Goal: Information Seeking & Learning: Learn about a topic

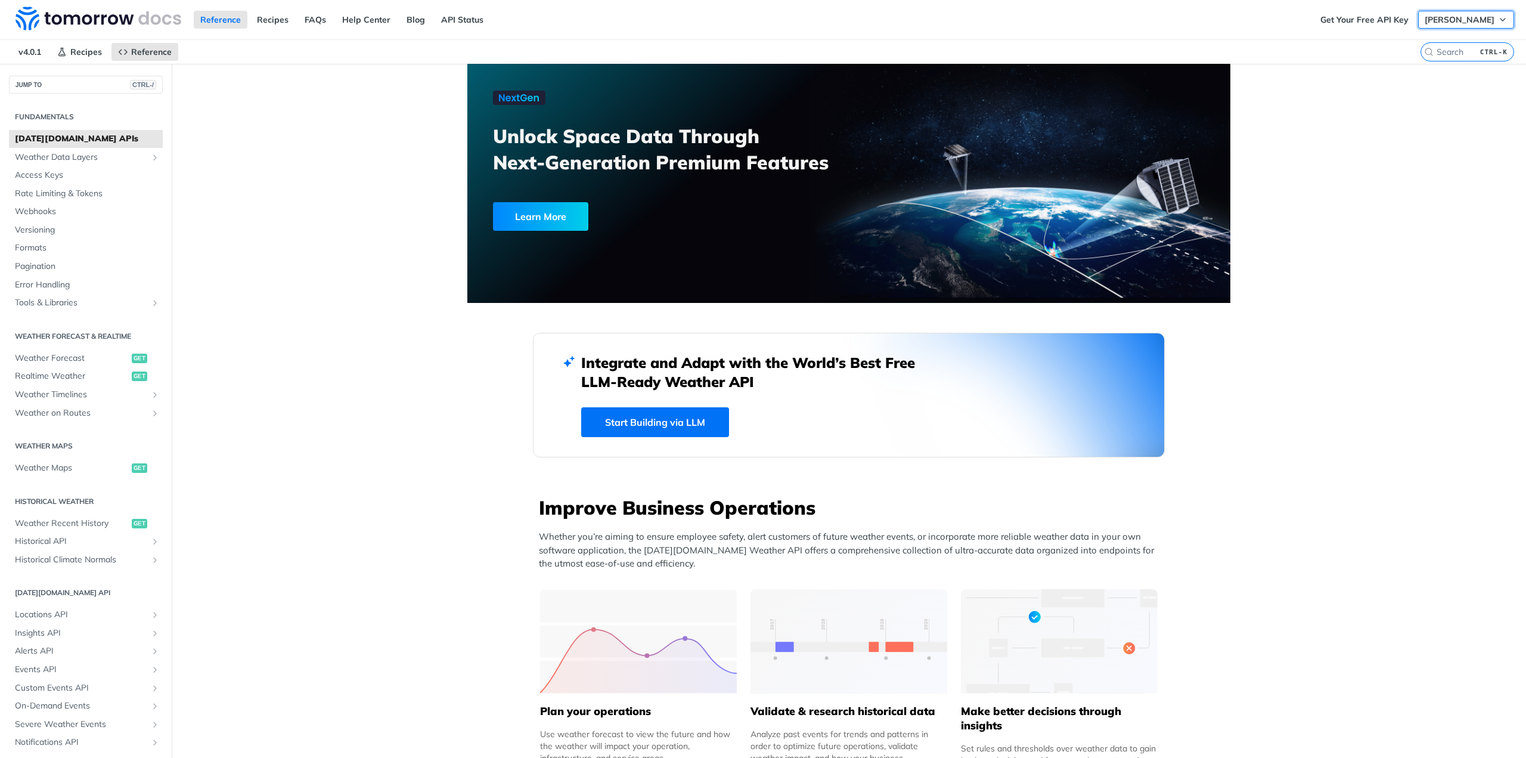
click at [1461, 24] on span "[PERSON_NAME]" at bounding box center [1460, 19] width 70 height 11
click at [1379, 21] on link "Get Your Free API Key" at bounding box center [1364, 20] width 101 height 18
click at [62, 362] on span "Weather Forecast" at bounding box center [72, 358] width 114 height 12
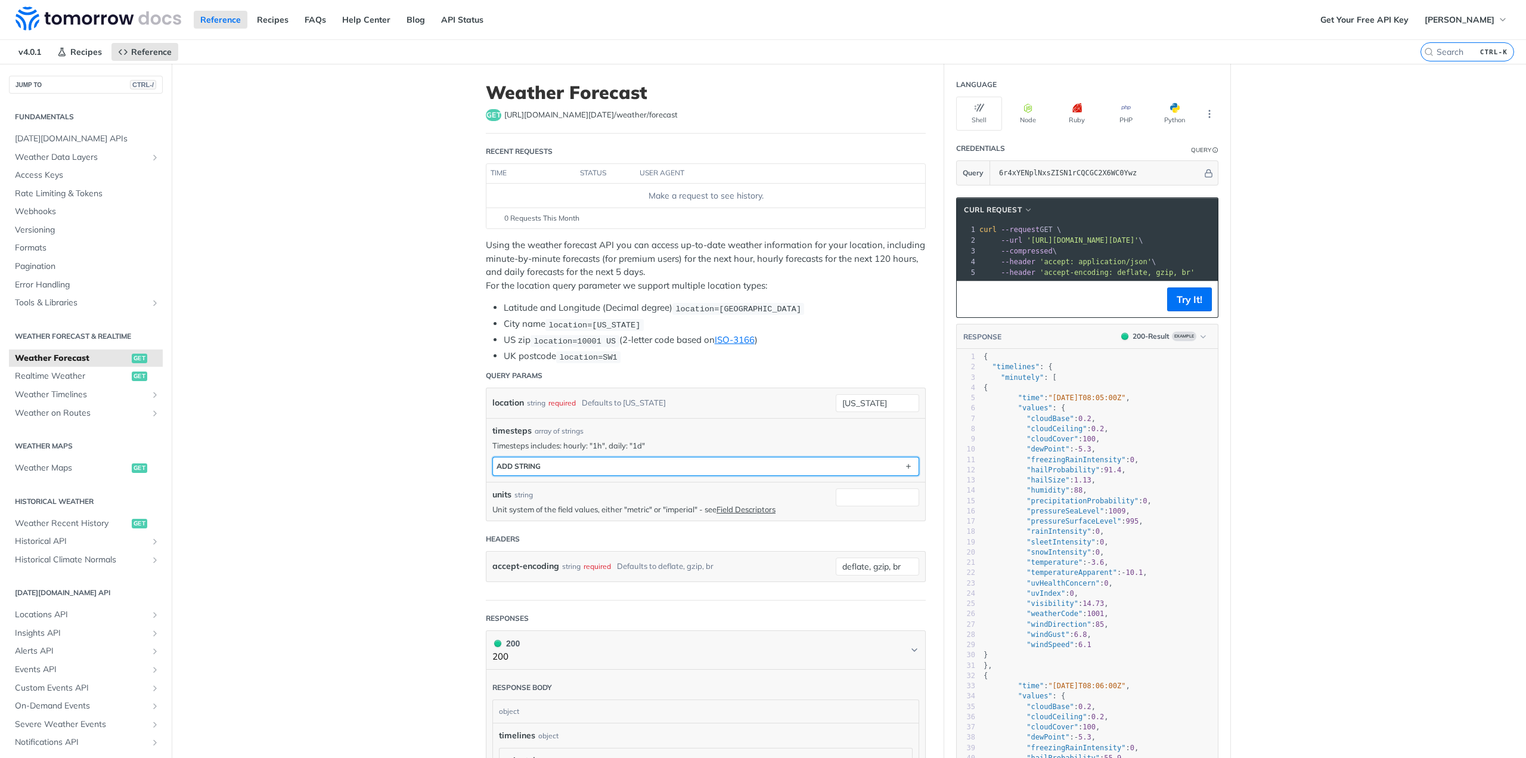
click at [515, 467] on div "ADD string" at bounding box center [519, 466] width 44 height 9
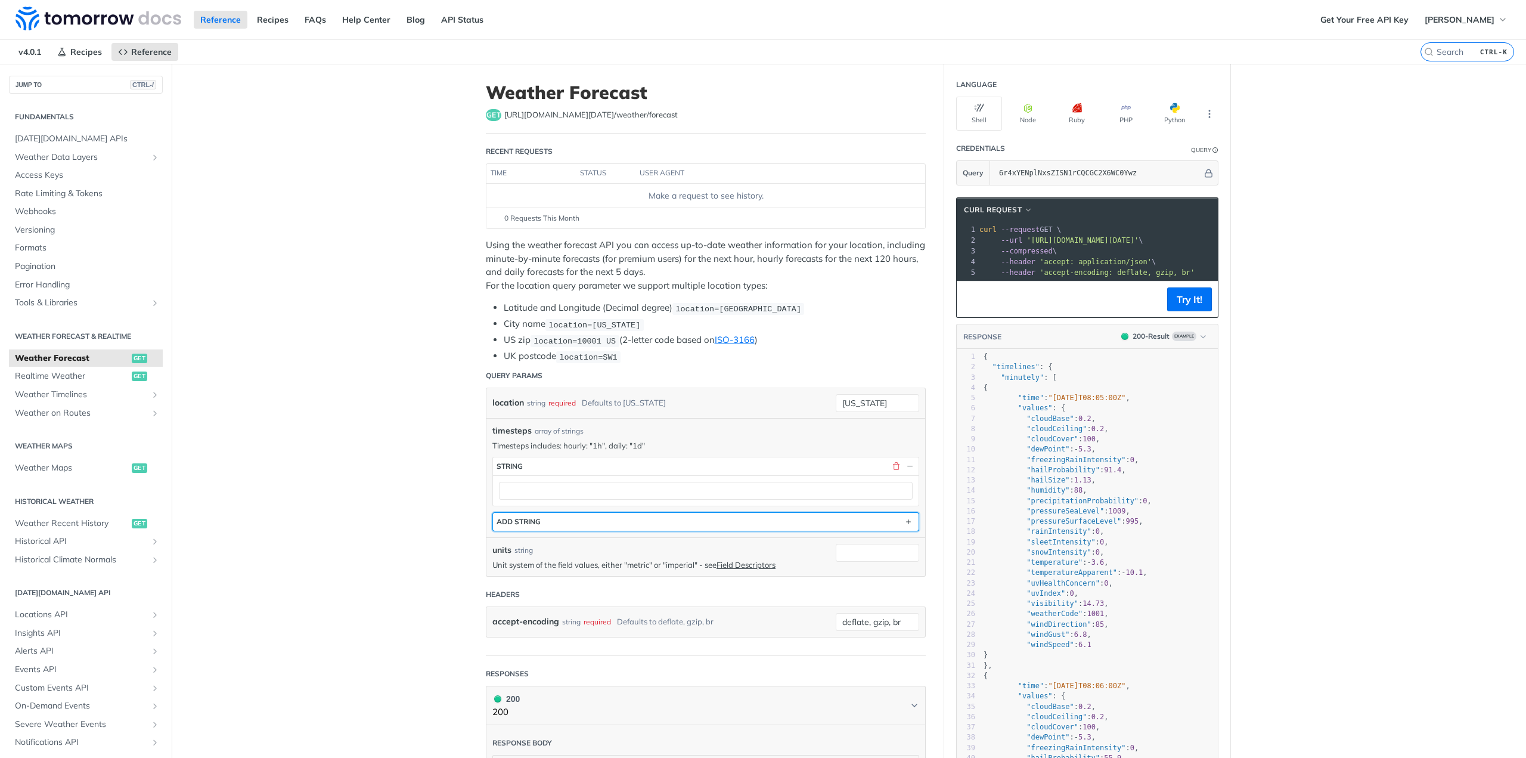
click at [551, 513] on button "ADD string" at bounding box center [706, 522] width 426 height 18
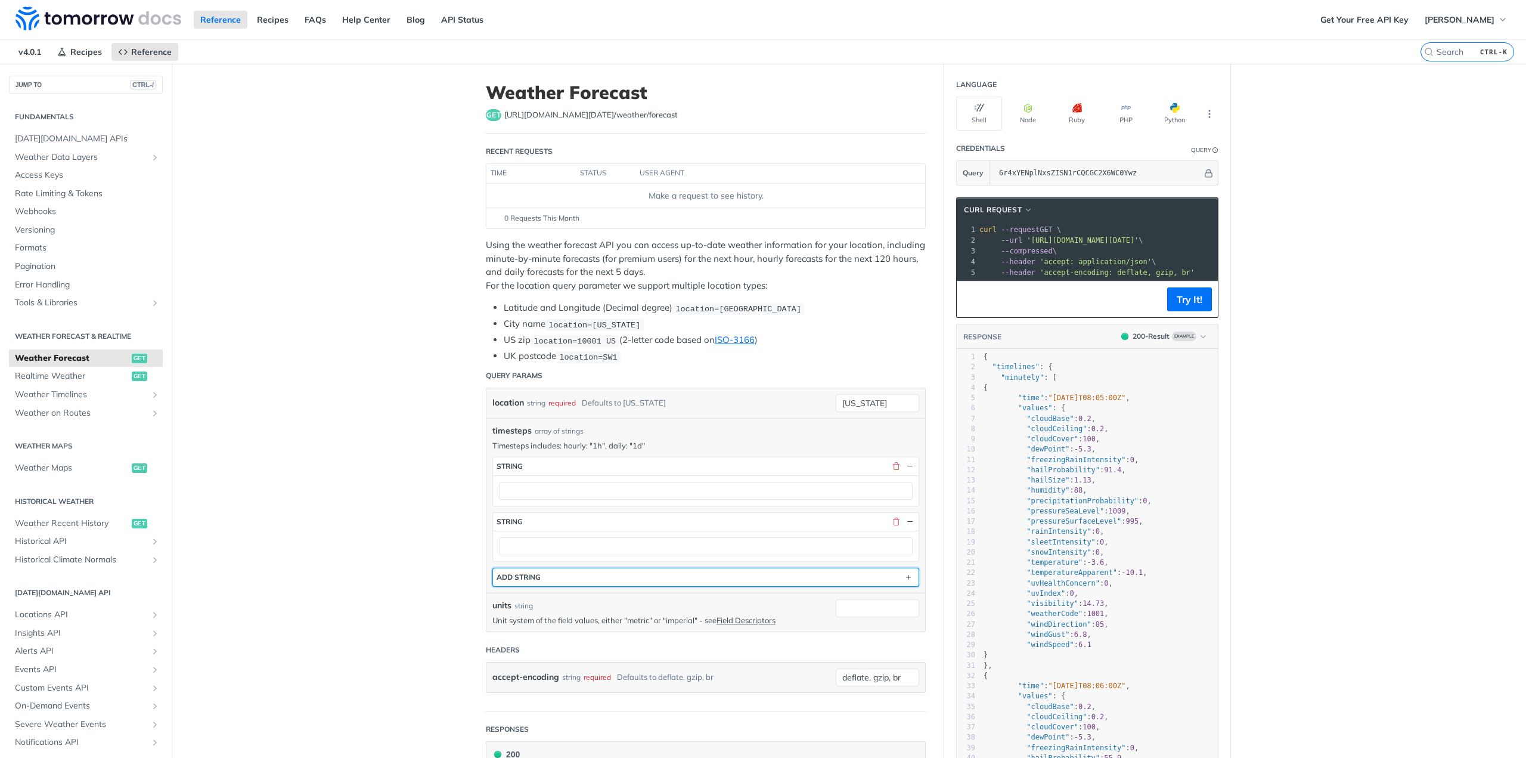
click at [544, 575] on button "ADD string" at bounding box center [706, 577] width 426 height 18
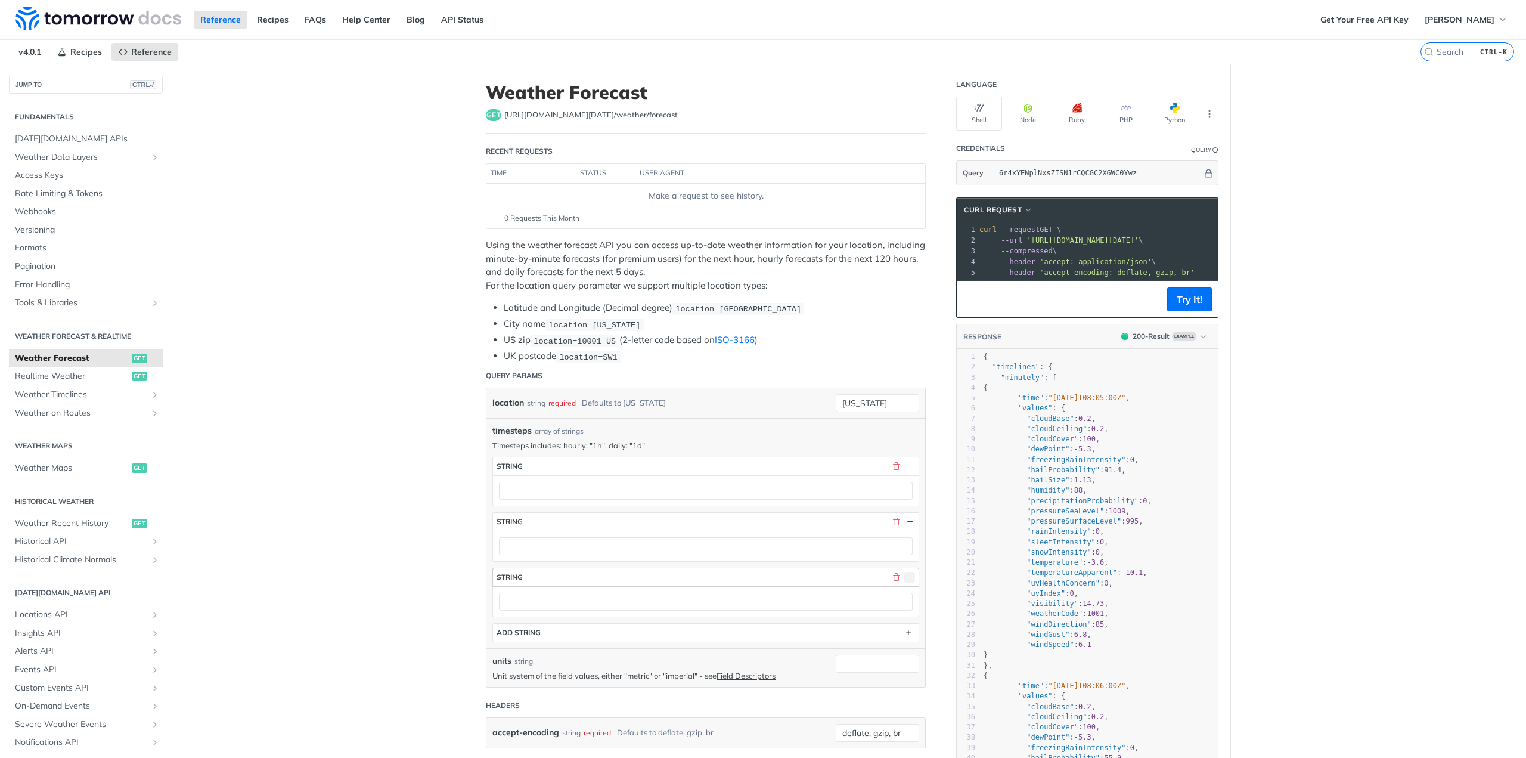
click at [905, 575] on button "button" at bounding box center [910, 577] width 11 height 11
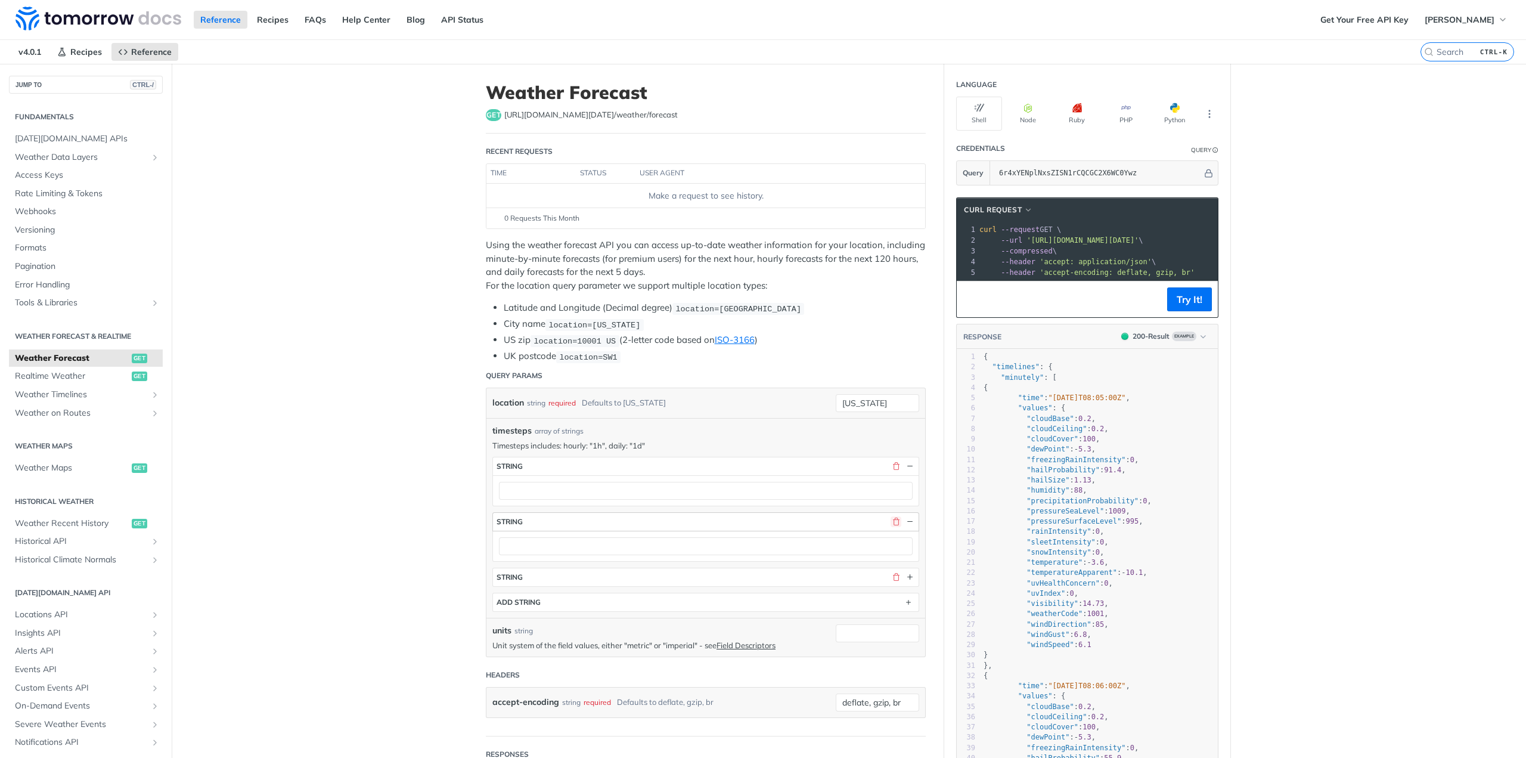
click at [893, 516] on button "button" at bounding box center [896, 521] width 11 height 11
click at [891, 465] on button "button" at bounding box center [896, 466] width 11 height 11
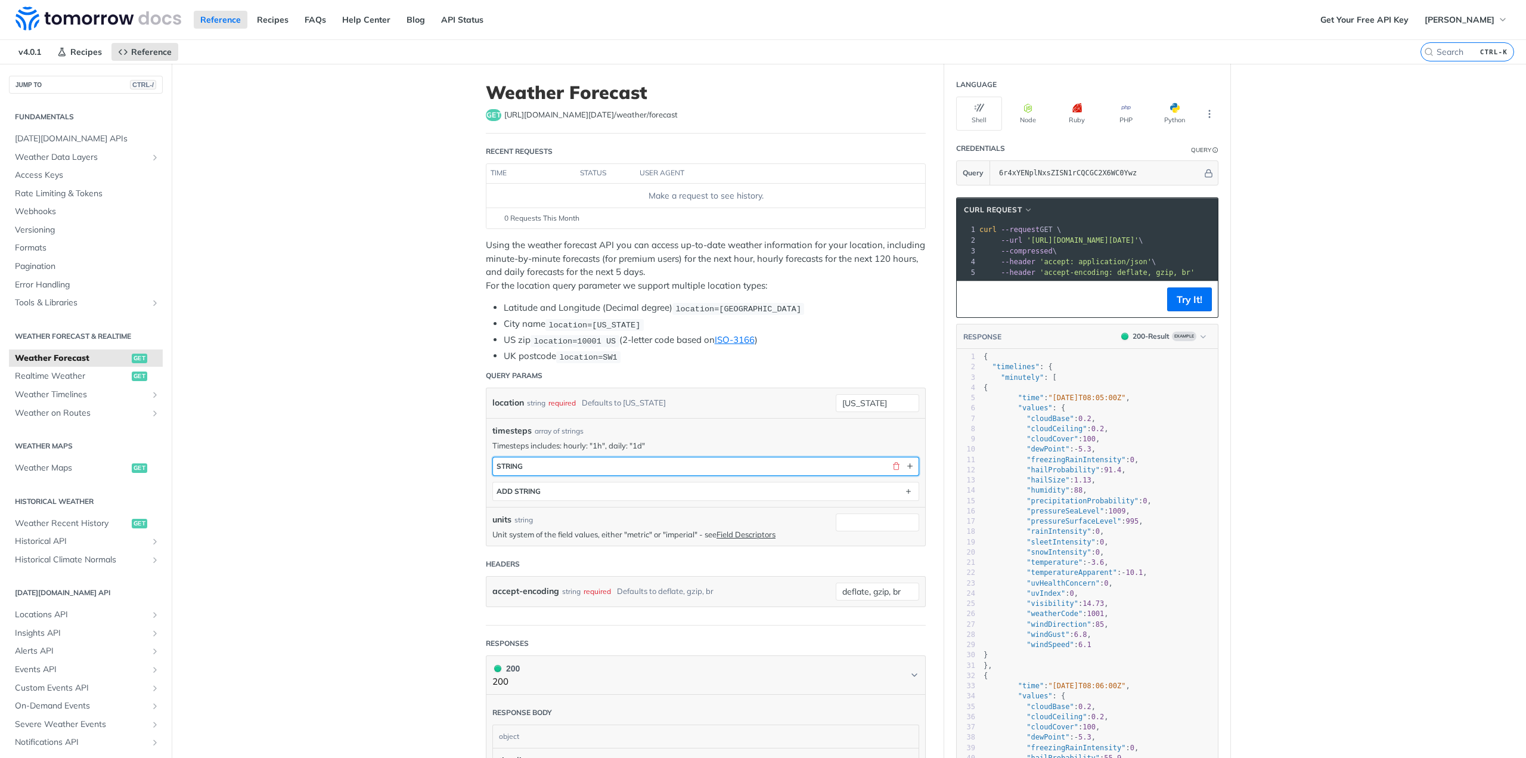
click at [893, 457] on button "string" at bounding box center [706, 466] width 426 height 18
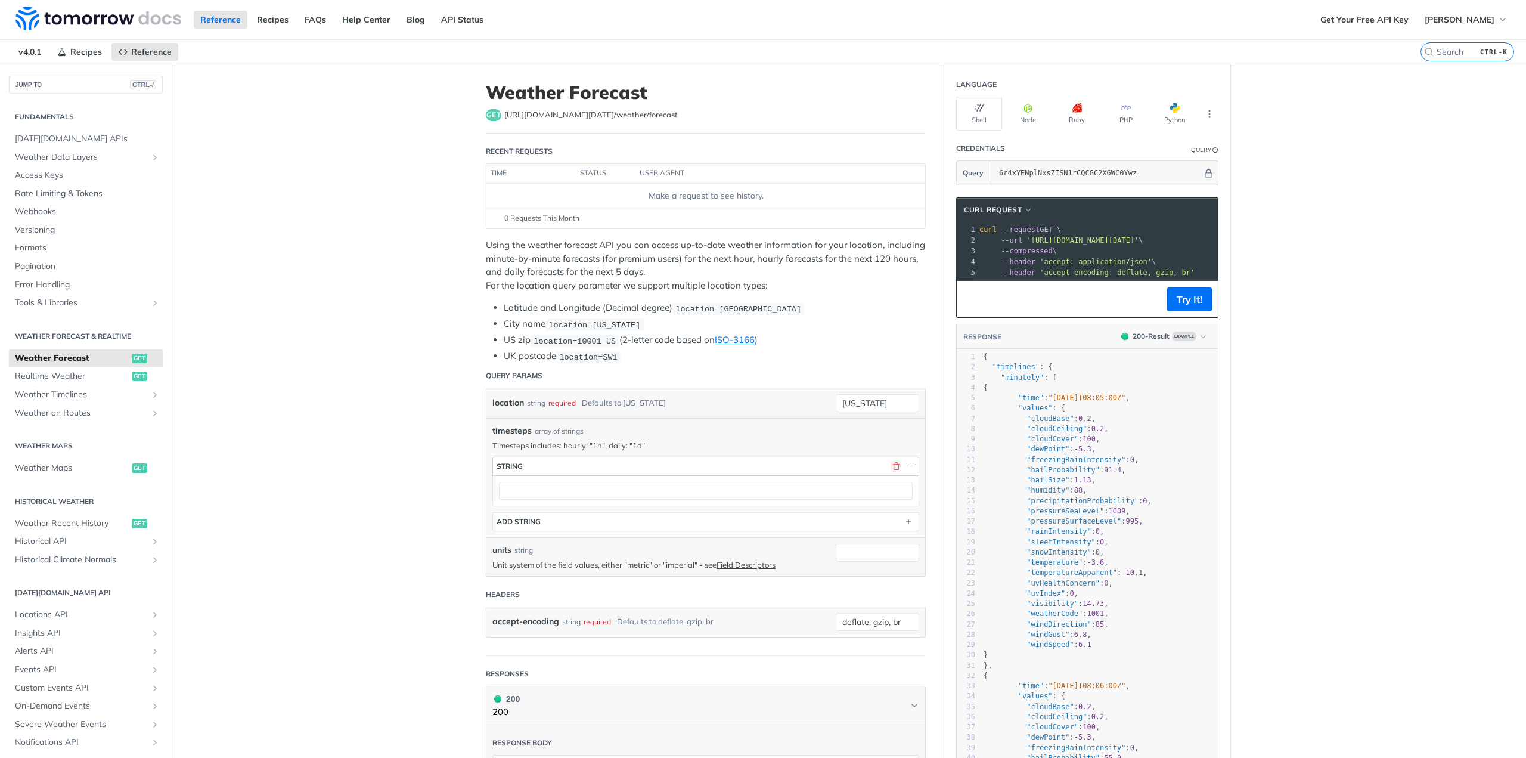
click at [891, 462] on button "button" at bounding box center [896, 466] width 11 height 11
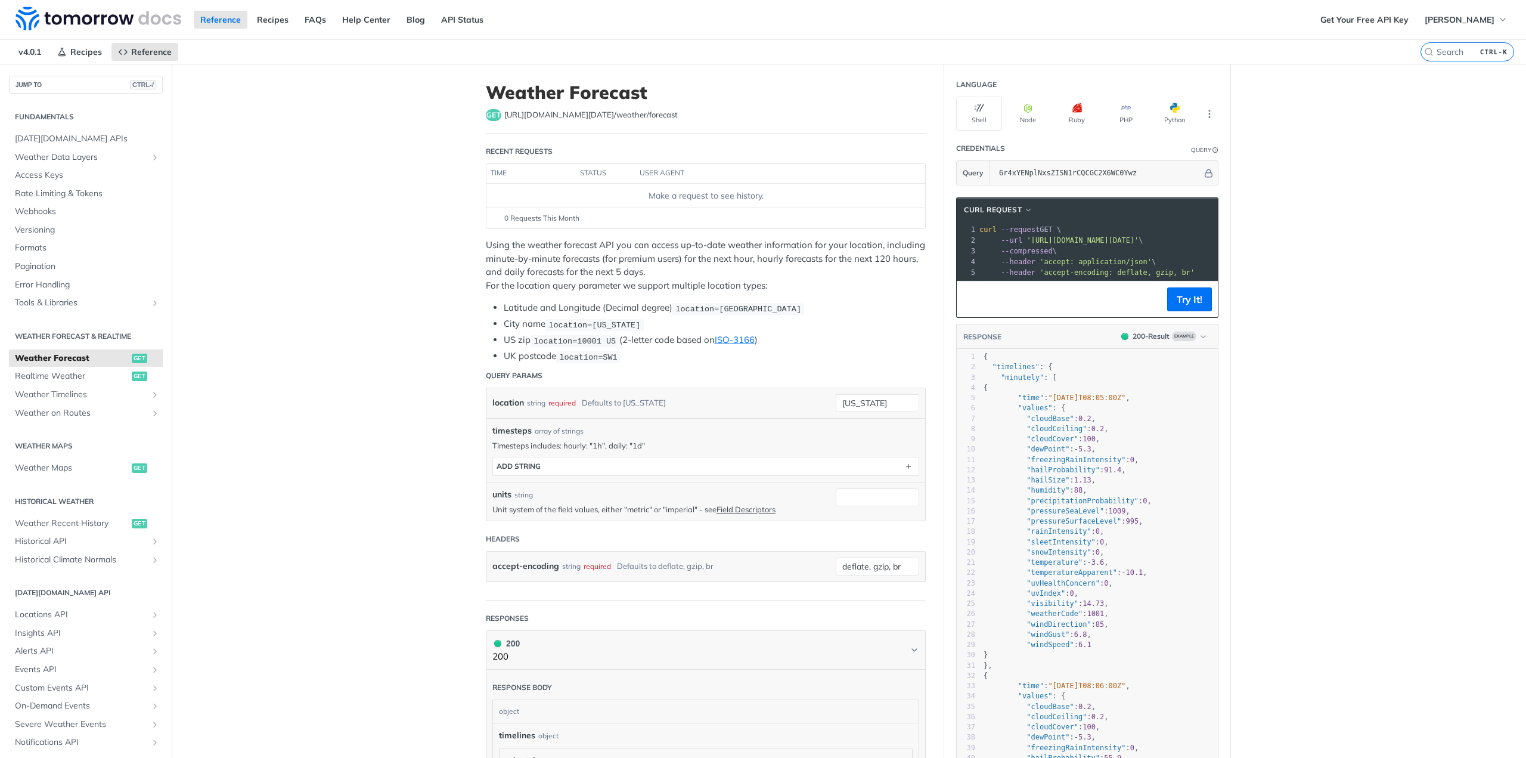
click at [542, 499] on div "units string Unit system of the field values, either "metric" or "imperial" - s…" at bounding box center [661, 501] width 337 height 26
click at [766, 257] on p "Using the weather forecast API you can access up-to-date weather information fo…" at bounding box center [706, 266] width 440 height 54
drag, startPoint x: 766, startPoint y: 257, endPoint x: 797, endPoint y: 254, distance: 31.1
click at [797, 254] on p "Using the weather forecast API you can access up-to-date weather information fo…" at bounding box center [706, 266] width 440 height 54
click at [737, 259] on p "Using the weather forecast API you can access up-to-date weather information fo…" at bounding box center [706, 266] width 440 height 54
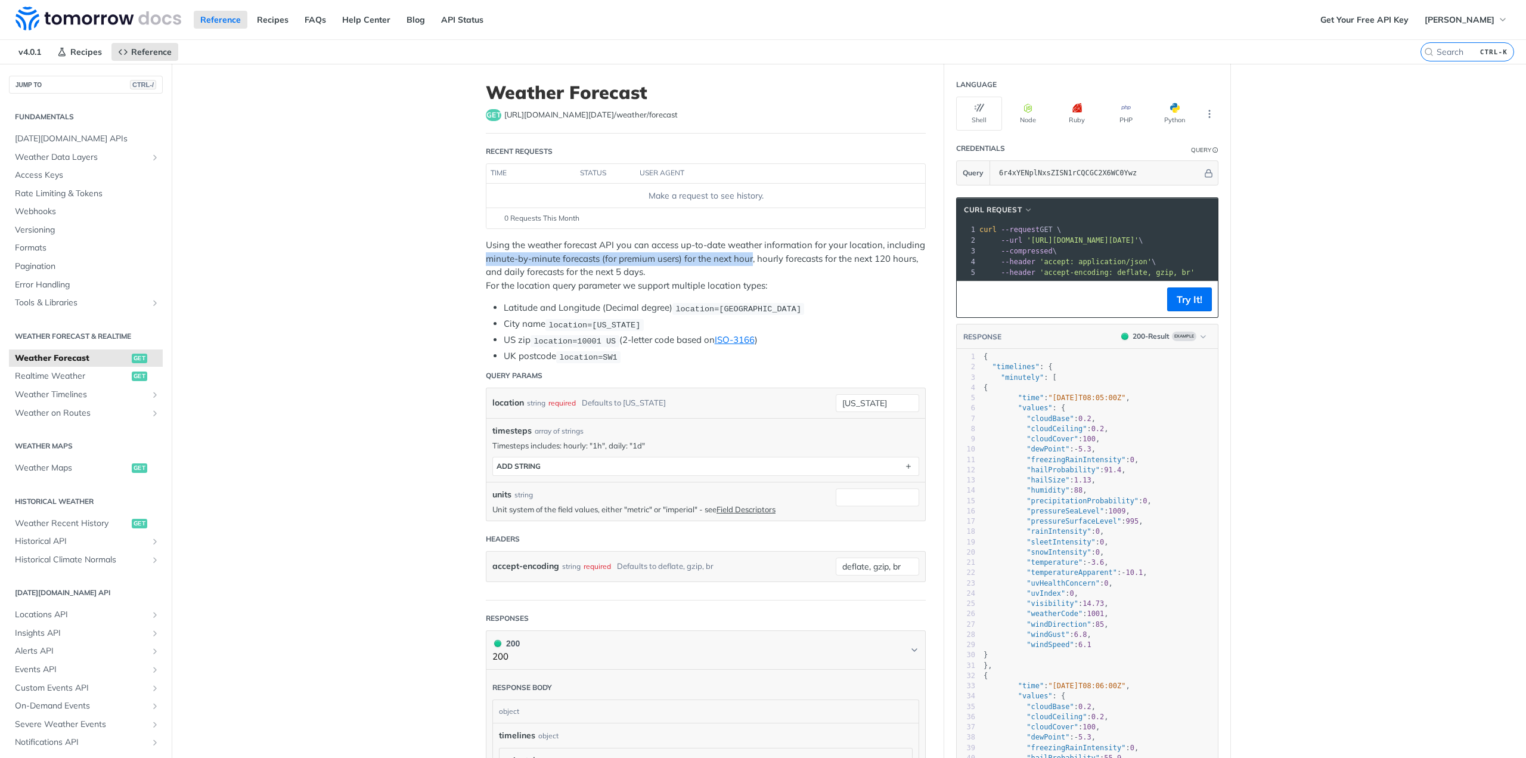
drag, startPoint x: 736, startPoint y: 259, endPoint x: 485, endPoint y: 263, distance: 250.5
click at [486, 263] on p "Using the weather forecast API you can access up-to-date weather information fo…" at bounding box center [706, 266] width 440 height 54
click at [859, 277] on p "Using the weather forecast API you can access up-to-date weather information fo…" at bounding box center [706, 266] width 440 height 54
click at [763, 257] on p "Using the weather forecast API you can access up-to-date weather information fo…" at bounding box center [706, 266] width 440 height 54
drag, startPoint x: 763, startPoint y: 257, endPoint x: 863, endPoint y: 261, distance: 100.8
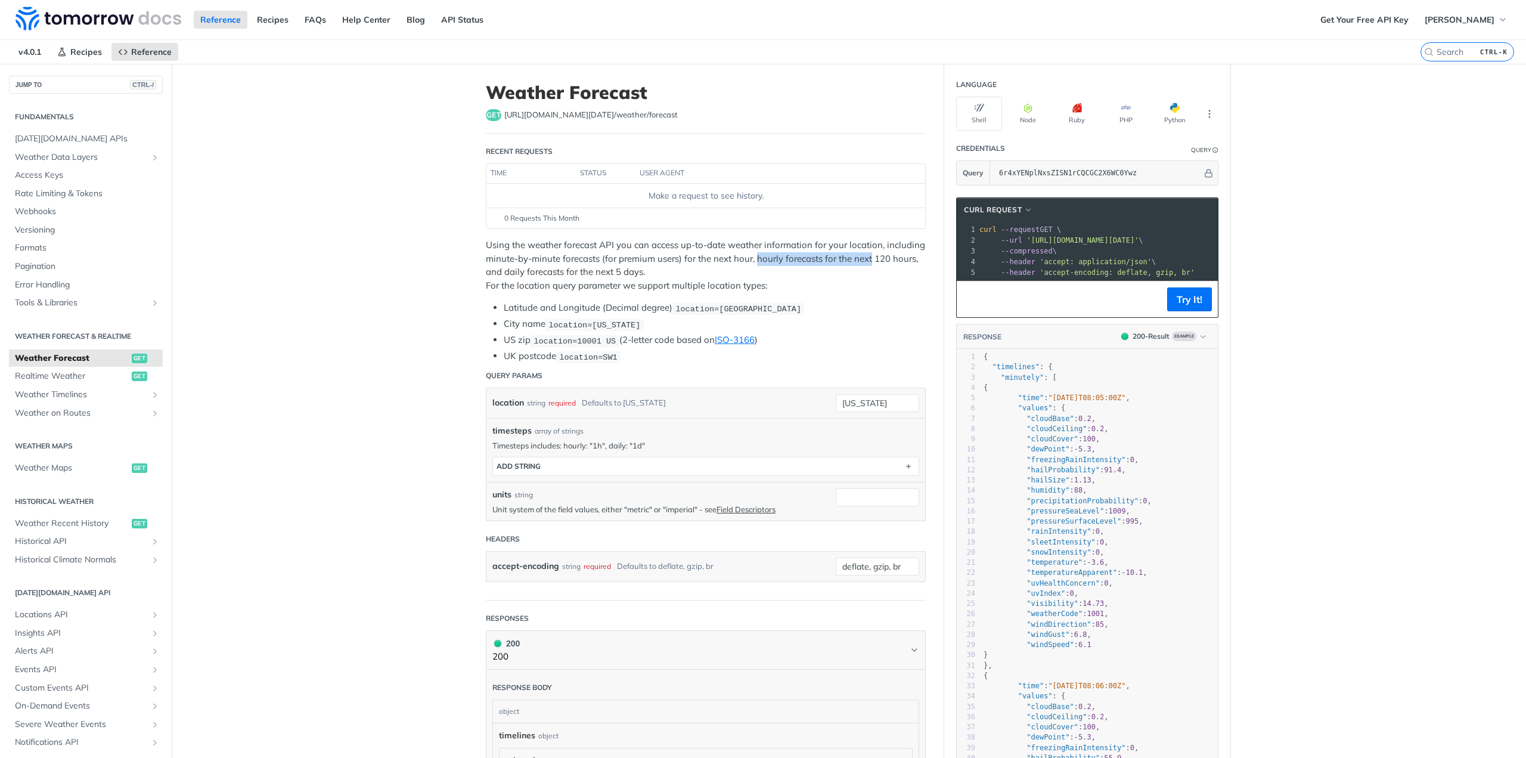
click at [863, 261] on p "Using the weather forecast API you can access up-to-date weather information fo…" at bounding box center [706, 266] width 440 height 54
click at [765, 267] on p "Using the weather forecast API you can access up-to-date weather information fo…" at bounding box center [706, 266] width 440 height 54
click at [757, 261] on p "Using the weather forecast API you can access up-to-date weather information fo…" at bounding box center [706, 266] width 440 height 54
drag, startPoint x: 757, startPoint y: 261, endPoint x: 891, endPoint y: 258, distance: 134.8
click at [891, 258] on p "Using the weather forecast API you can access up-to-date weather information fo…" at bounding box center [706, 266] width 440 height 54
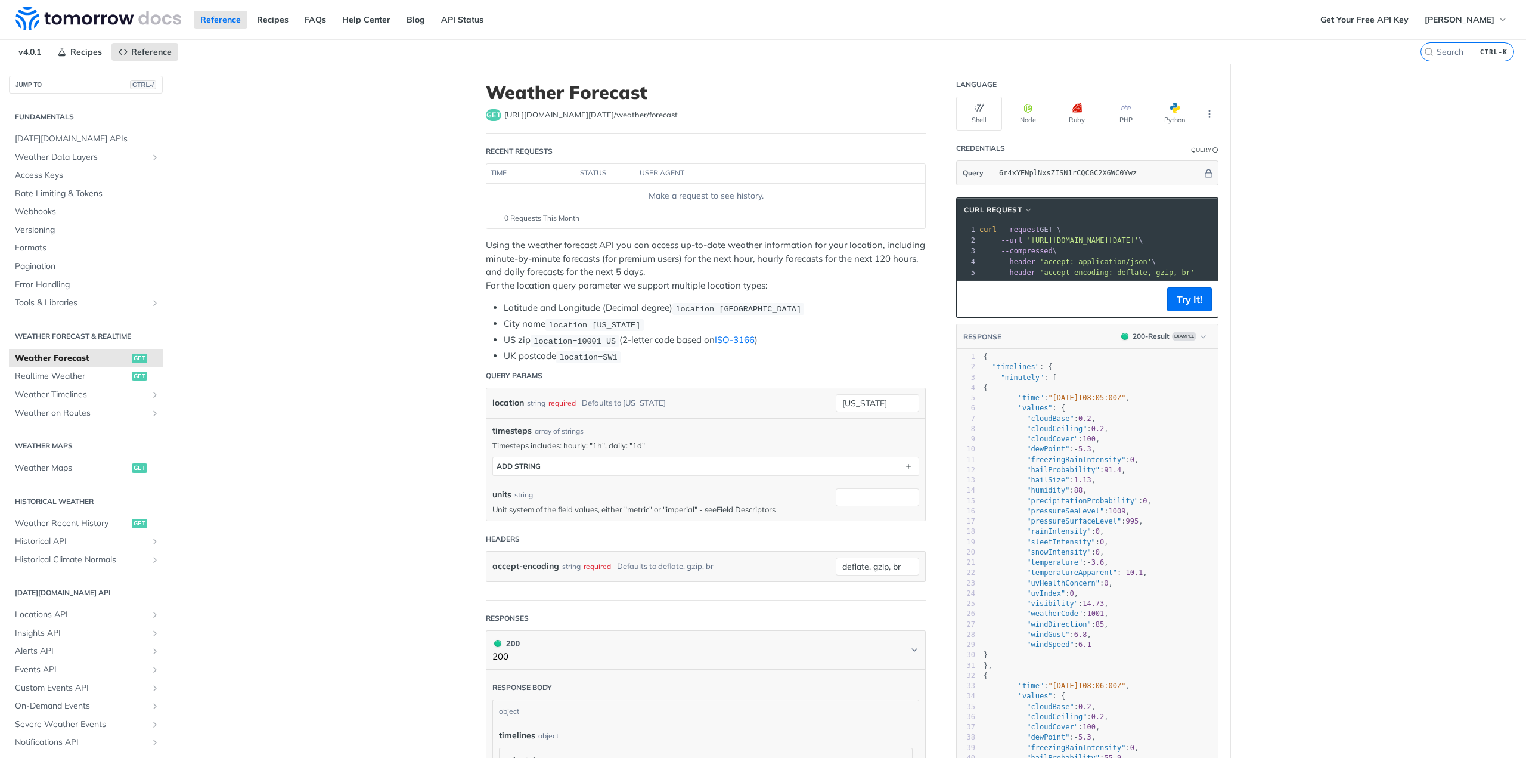
click at [884, 292] on p "Using the weather forecast API you can access up-to-date weather information fo…" at bounding box center [706, 266] width 440 height 54
click at [649, 271] on p "Using the weather forecast API you can access up-to-date weather information fo…" at bounding box center [706, 266] width 440 height 54
drag, startPoint x: 676, startPoint y: 260, endPoint x: 879, endPoint y: 247, distance: 203.1
click at [879, 247] on p "Using the weather forecast API you can access up-to-date weather information fo…" at bounding box center [706, 266] width 440 height 54
